Goal: Task Accomplishment & Management: Manage account settings

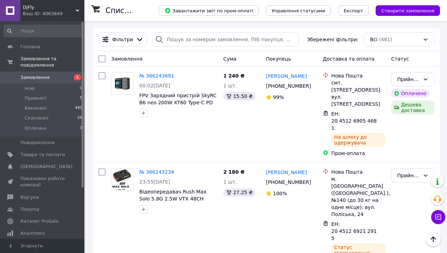
scroll to position [58, 0]
click at [77, 9] on icon at bounding box center [78, 11] width 4 height 4
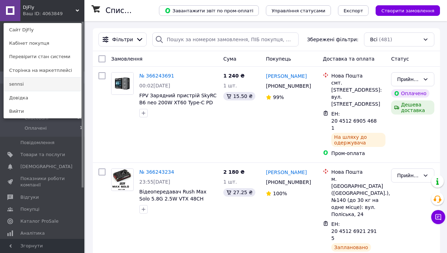
click at [56, 86] on link "sennsi" at bounding box center [42, 83] width 77 height 13
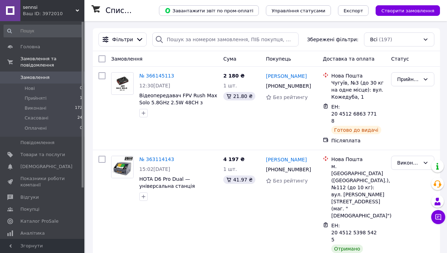
click at [79, 10] on icon at bounding box center [78, 11] width 4 height 4
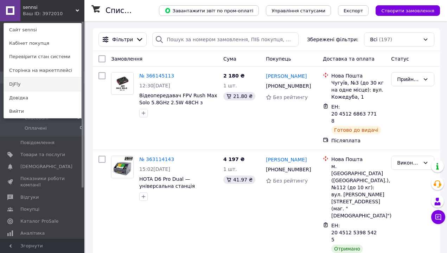
click at [39, 87] on link "DjFly" at bounding box center [42, 83] width 77 height 13
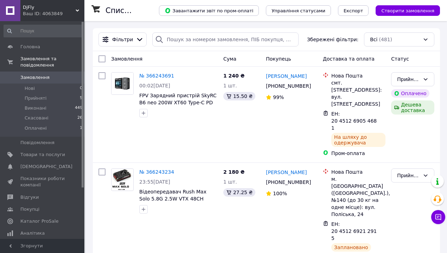
click at [39, 12] on div "Ваш ID: 4063849" at bounding box center [54, 14] width 62 height 6
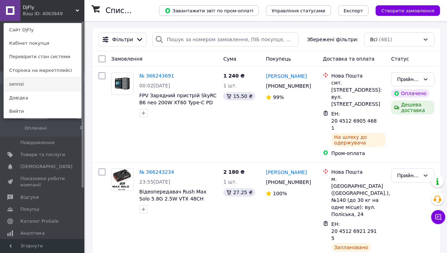
click at [24, 87] on link "sennsi" at bounding box center [42, 83] width 77 height 13
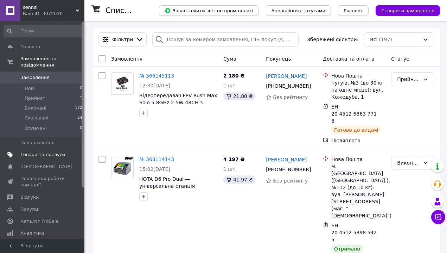
click at [20, 159] on link "Товари та послуги" at bounding box center [43, 154] width 87 height 12
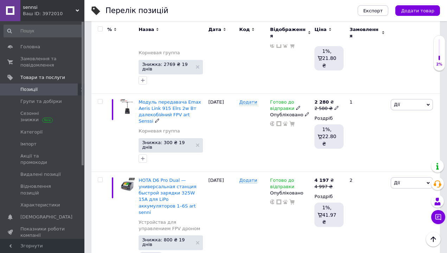
scroll to position [909, 0]
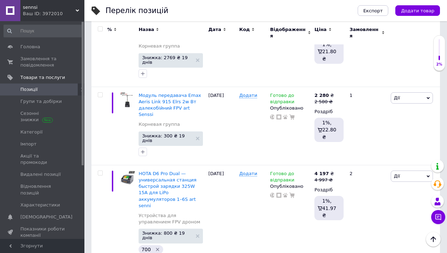
click at [58, 23] on div "Головна Замовлення та повідомлення 0 0 Товари та послуги Позиції Групи та добір…" at bounding box center [43, 131] width 87 height 220
click at [51, 17] on div "Ваш ID: 3972010" at bounding box center [54, 14] width 62 height 6
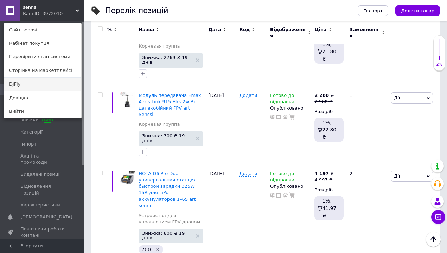
click at [36, 86] on link "DjFly" at bounding box center [42, 83] width 77 height 13
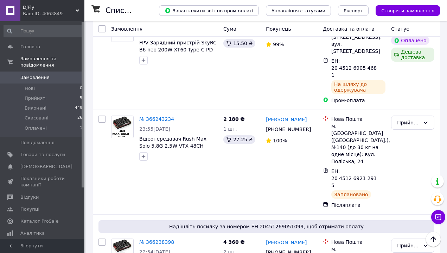
scroll to position [63, 0]
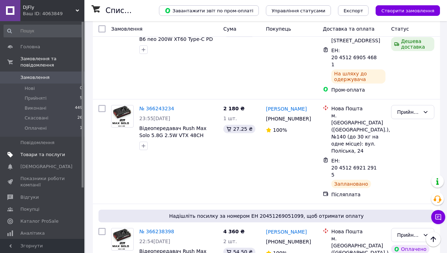
click at [51, 158] on link "Товари та послуги" at bounding box center [43, 154] width 87 height 12
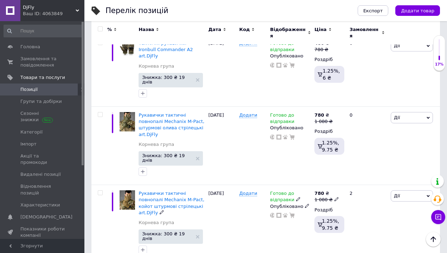
scroll to position [1464, 0]
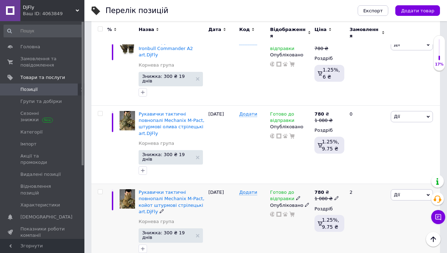
click at [100, 189] on input "checkbox" at bounding box center [100, 191] width 5 height 5
checkbox input "true"
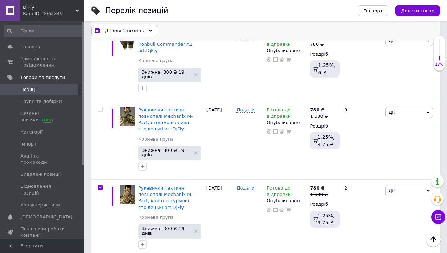
click at [122, 34] on div "Дії для 1 позиція" at bounding box center [124, 30] width 66 height 11
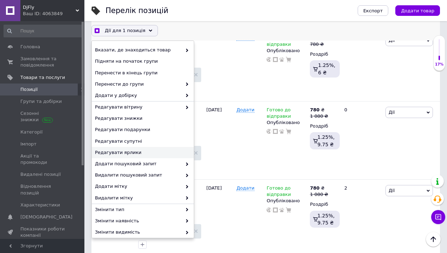
scroll to position [50, 0]
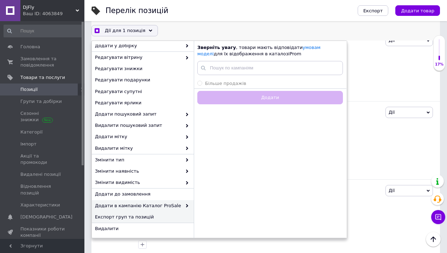
click at [141, 217] on span "Експорт груп та позицій" at bounding box center [142, 217] width 94 height 6
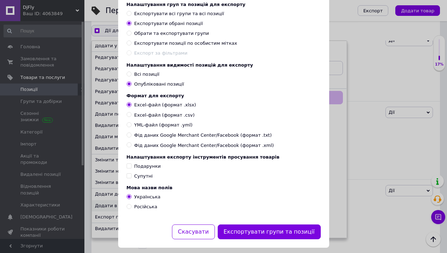
scroll to position [50, 0]
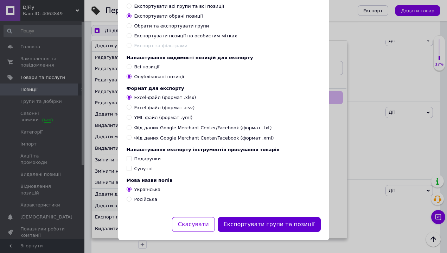
click at [252, 222] on button "Експортувати групи та позиції" at bounding box center [269, 224] width 103 height 15
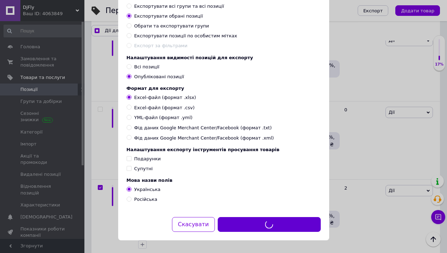
checkbox input "true"
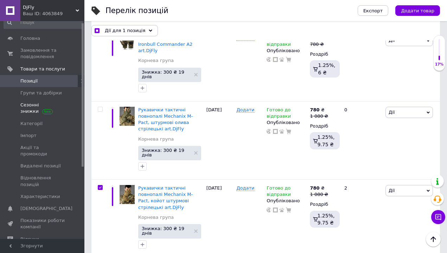
scroll to position [0, 0]
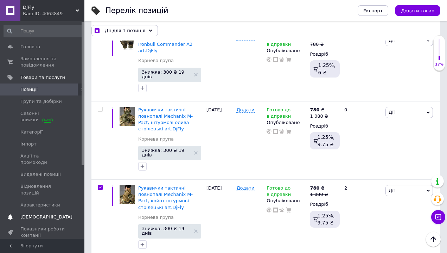
click at [26, 214] on span "[DEMOGRAPHIC_DATA]" at bounding box center [46, 217] width 52 height 6
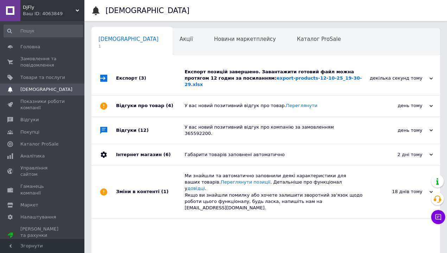
scroll to position [0, 4]
click at [303, 79] on link "export-products-12-10-25_19-30-29.xlsx" at bounding box center [273, 81] width 177 height 12
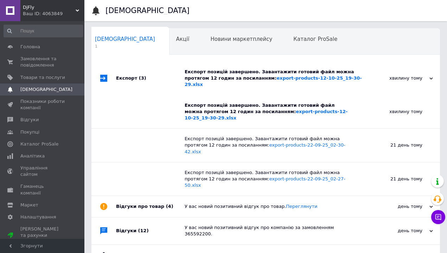
click at [52, 12] on div "Ваш ID: 4063849" at bounding box center [54, 14] width 62 height 6
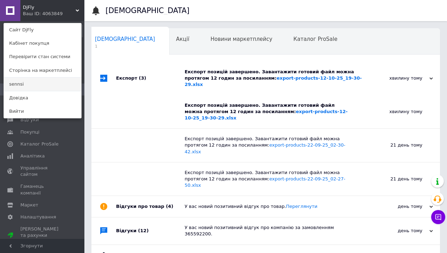
click at [37, 81] on link "sennsi" at bounding box center [42, 83] width 77 height 13
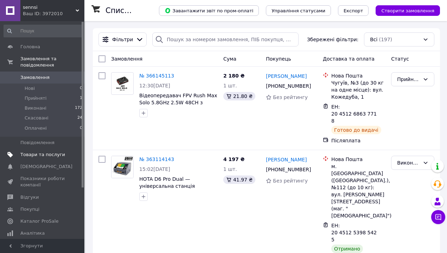
click at [50, 158] on link "Товари та послуги" at bounding box center [43, 154] width 87 height 12
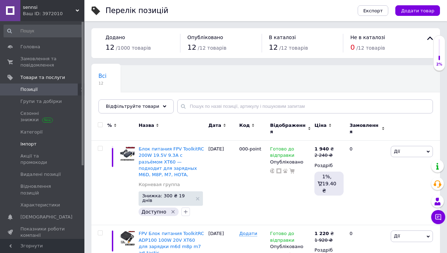
click at [45, 143] on span "Імпорт" at bounding box center [42, 144] width 45 height 6
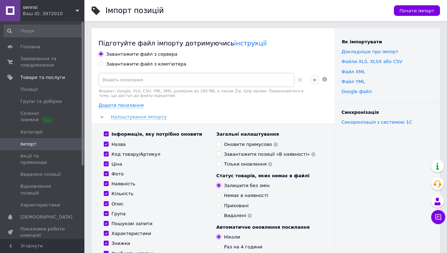
click at [146, 65] on div "Завантажити файл з комп'ютера" at bounding box center [146, 64] width 80 height 6
click at [103, 65] on input "Завантажити файл з комп'ютера" at bounding box center [100, 63] width 5 height 5
radio input "true"
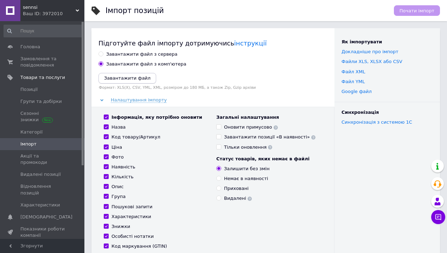
click at [137, 77] on icon "Завантажити файл" at bounding box center [127, 77] width 46 height 5
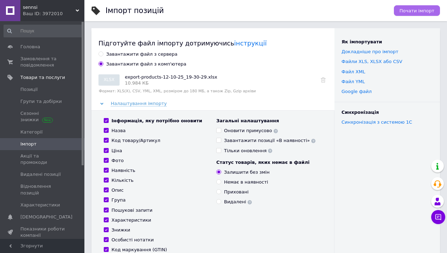
click at [425, 14] on button "Почати імпорт" at bounding box center [417, 10] width 46 height 11
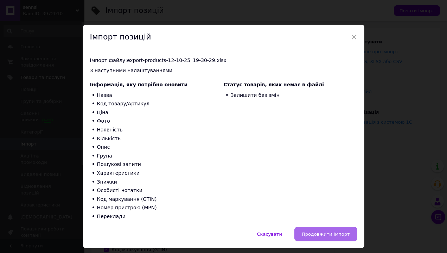
click at [319, 227] on button "Продовжити імпорт" at bounding box center [325, 234] width 63 height 14
click at [324, 235] on span "Продовжити імпорт" at bounding box center [326, 233] width 48 height 5
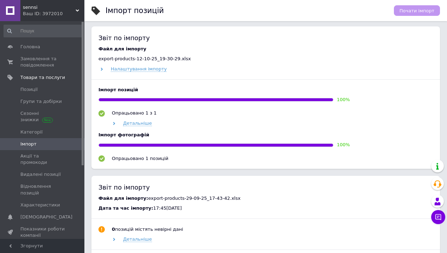
scroll to position [266, 0]
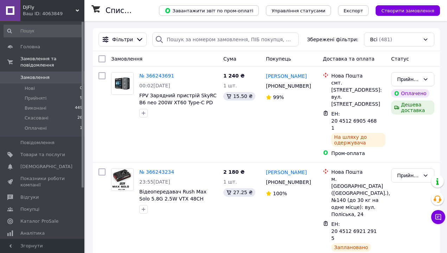
click at [42, 15] on div "Ваш ID: 4063849" at bounding box center [54, 14] width 62 height 6
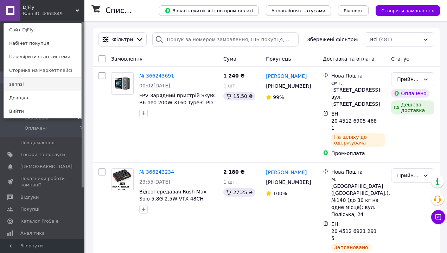
click at [32, 89] on link "sennsi" at bounding box center [42, 83] width 77 height 13
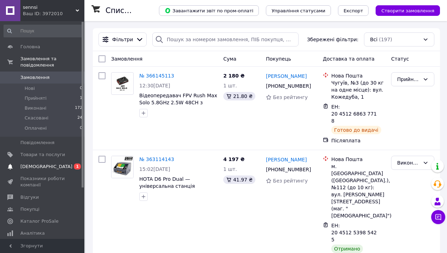
click at [37, 166] on span "[DEMOGRAPHIC_DATA]" at bounding box center [46, 166] width 52 height 6
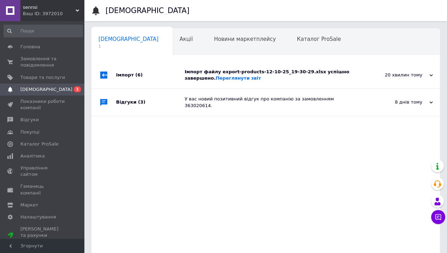
scroll to position [0, 4]
click at [138, 73] on span "(6)" at bounding box center [138, 74] width 7 height 5
click at [39, 14] on div "Ваш ID: 3972010" at bounding box center [54, 14] width 62 height 6
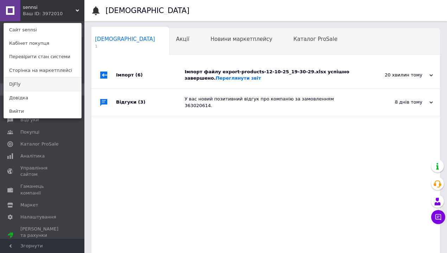
click at [31, 78] on link "DjFly" at bounding box center [42, 83] width 77 height 13
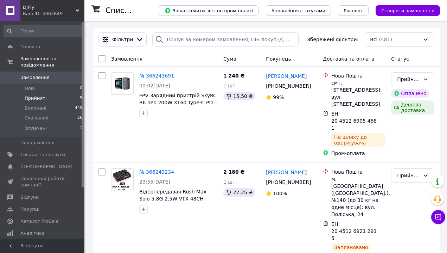
click at [38, 101] on li "Прийняті 5" at bounding box center [43, 98] width 87 height 10
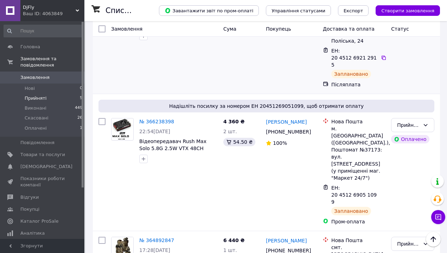
scroll to position [274, 0]
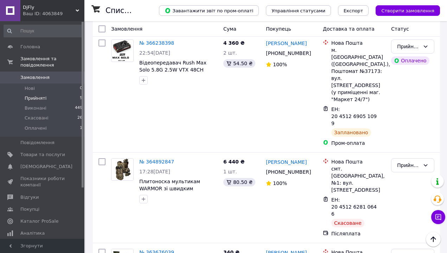
click at [77, 6] on div "DjFly Ваш ID: 4063849" at bounding box center [52, 10] width 64 height 21
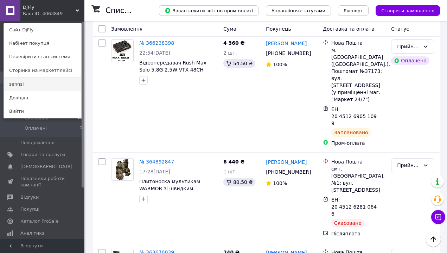
click at [45, 85] on link "sennsi" at bounding box center [42, 83] width 77 height 13
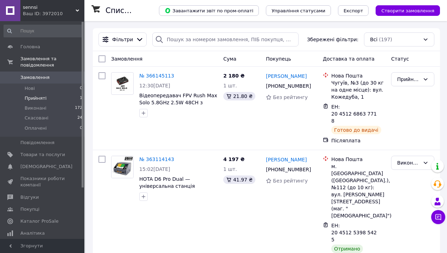
click at [44, 99] on span "Прийняті" at bounding box center [36, 98] width 22 height 6
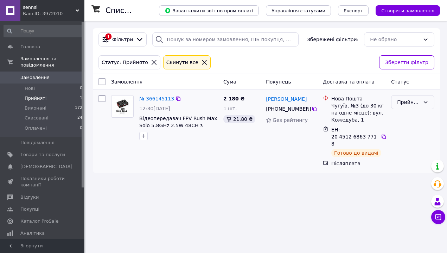
click at [424, 100] on icon at bounding box center [426, 102] width 6 height 6
click at [410, 115] on li "Виконано" at bounding box center [413, 117] width 43 height 13
click at [73, 85] on li "Нові 0" at bounding box center [43, 88] width 87 height 10
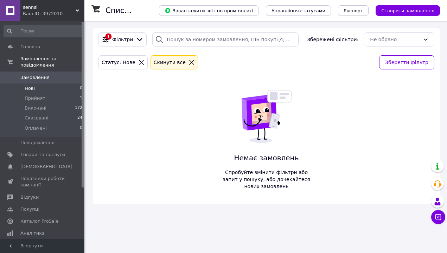
click at [189, 62] on icon at bounding box center [192, 62] width 6 height 6
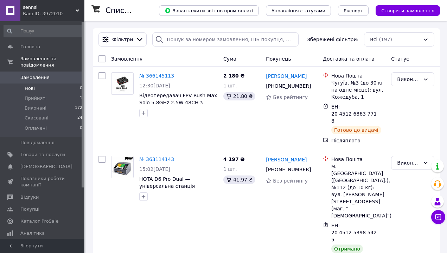
click at [80, 10] on div "sennsi Ваш ID: 3972010" at bounding box center [52, 10] width 64 height 21
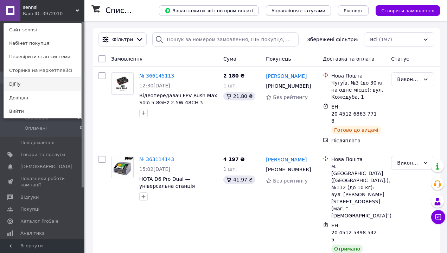
click at [44, 81] on link "DjFly" at bounding box center [42, 83] width 77 height 13
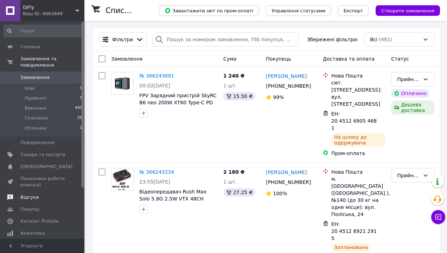
click at [53, 196] on span "Відгуки" at bounding box center [42, 197] width 45 height 6
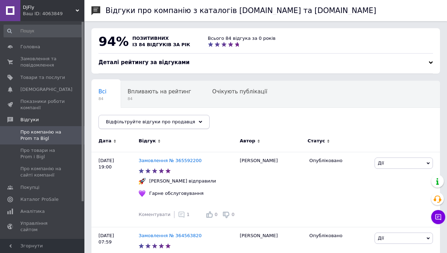
click at [199, 123] on icon at bounding box center [201, 122] width 4 height 4
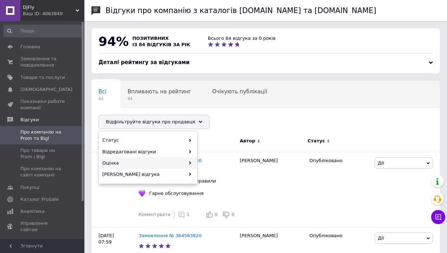
click at [184, 164] on div "Оцінка" at bounding box center [148, 162] width 98 height 11
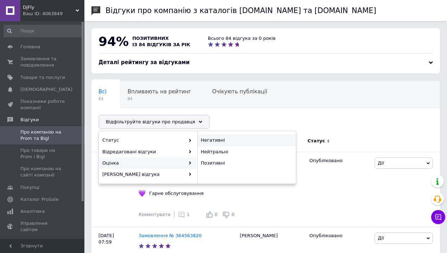
click at [227, 142] on span "Негативні" at bounding box center [246, 140] width 90 height 6
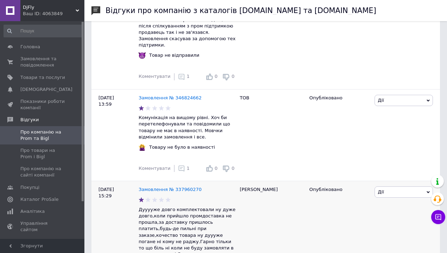
scroll to position [330, 0]
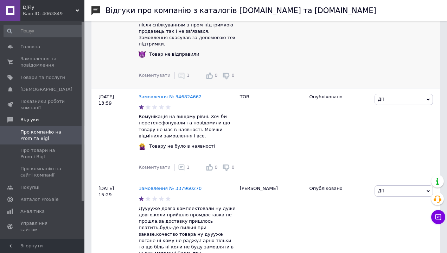
click at [182, 72] on div "1" at bounding box center [184, 75] width 12 height 7
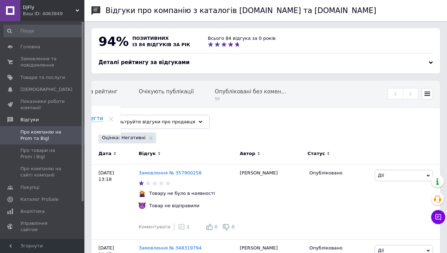
scroll to position [40, 0]
